Goal: Navigation & Orientation: Find specific page/section

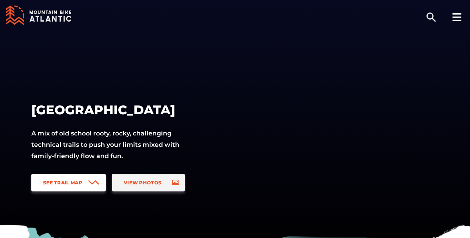
click at [83, 186] on link "See Trail Map" at bounding box center [68, 183] width 74 height 18
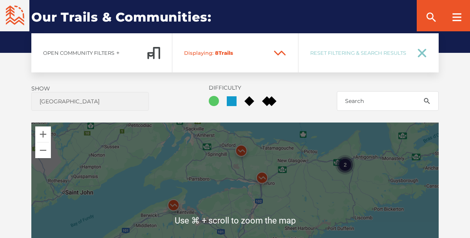
scroll to position [499, 0]
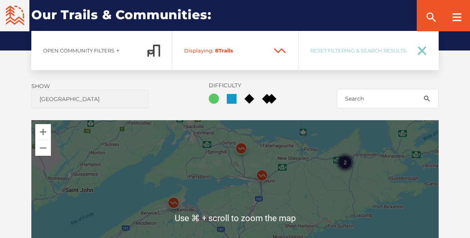
click at [175, 204] on img at bounding box center [174, 205] width 24 height 24
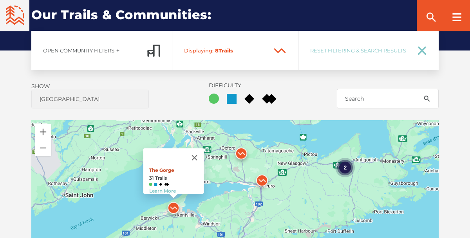
click at [165, 167] on link "The Gorge" at bounding box center [161, 170] width 25 height 6
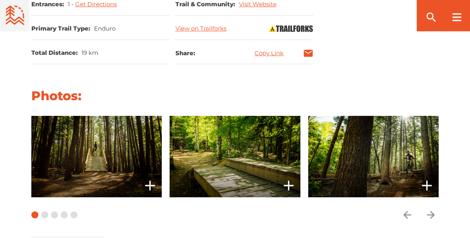
scroll to position [563, 0]
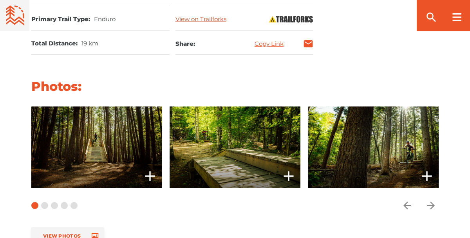
click at [205, 18] on link "View on Trailforks" at bounding box center [201, 18] width 51 height 7
